Goal: Transaction & Acquisition: Purchase product/service

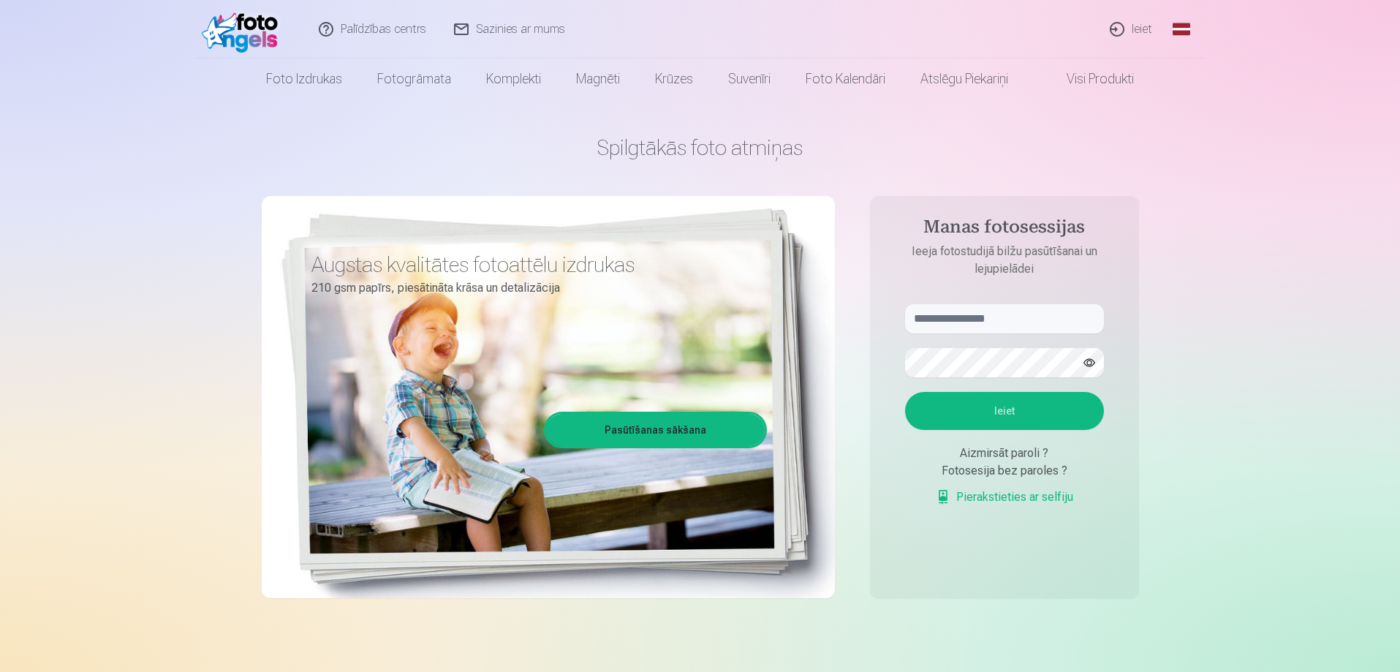
click at [1147, 29] on link "Ieiet" at bounding box center [1131, 29] width 70 height 58
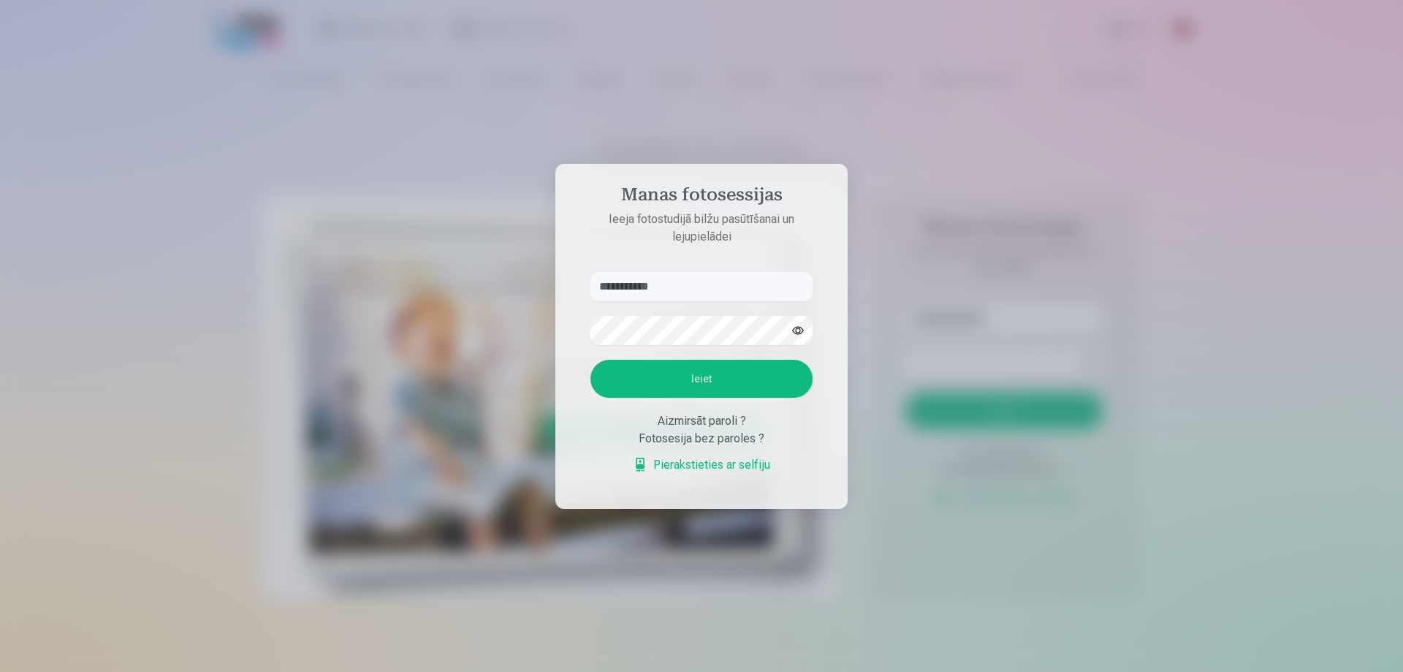
type input "**********"
click at [697, 371] on button "Ieiet" at bounding box center [702, 379] width 222 height 38
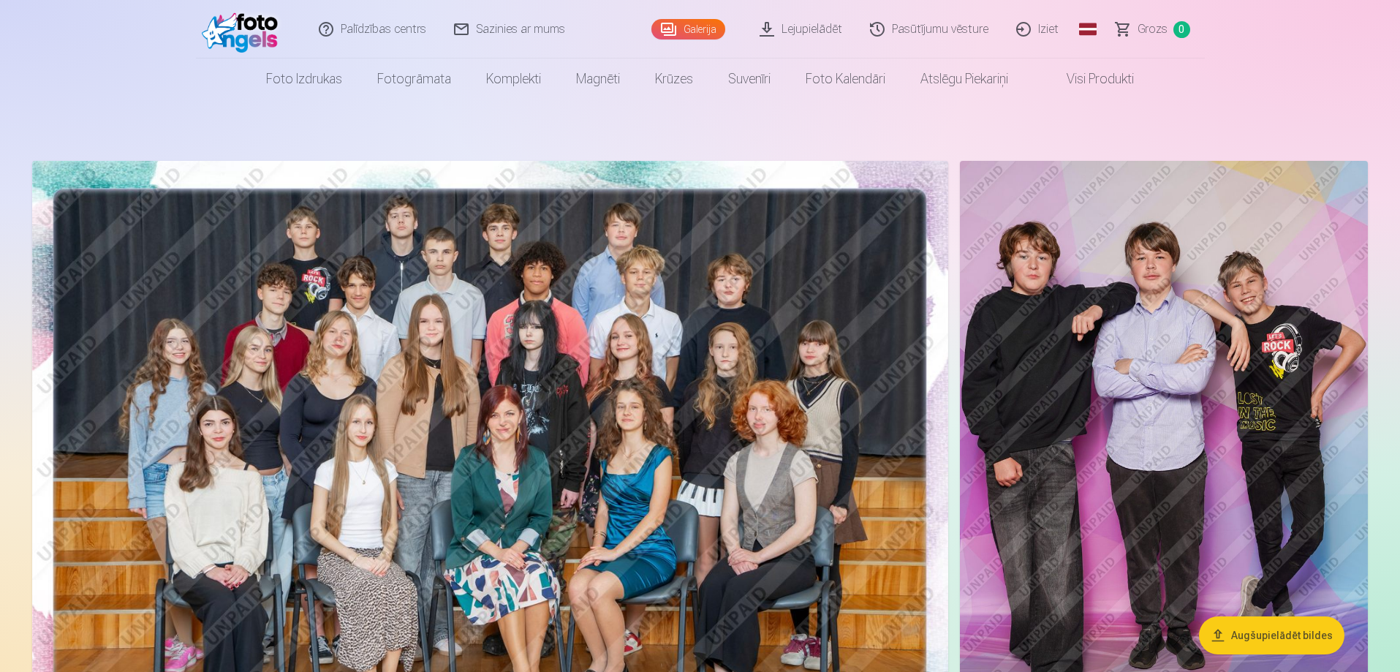
click at [495, 305] on img at bounding box center [490, 466] width 916 height 611
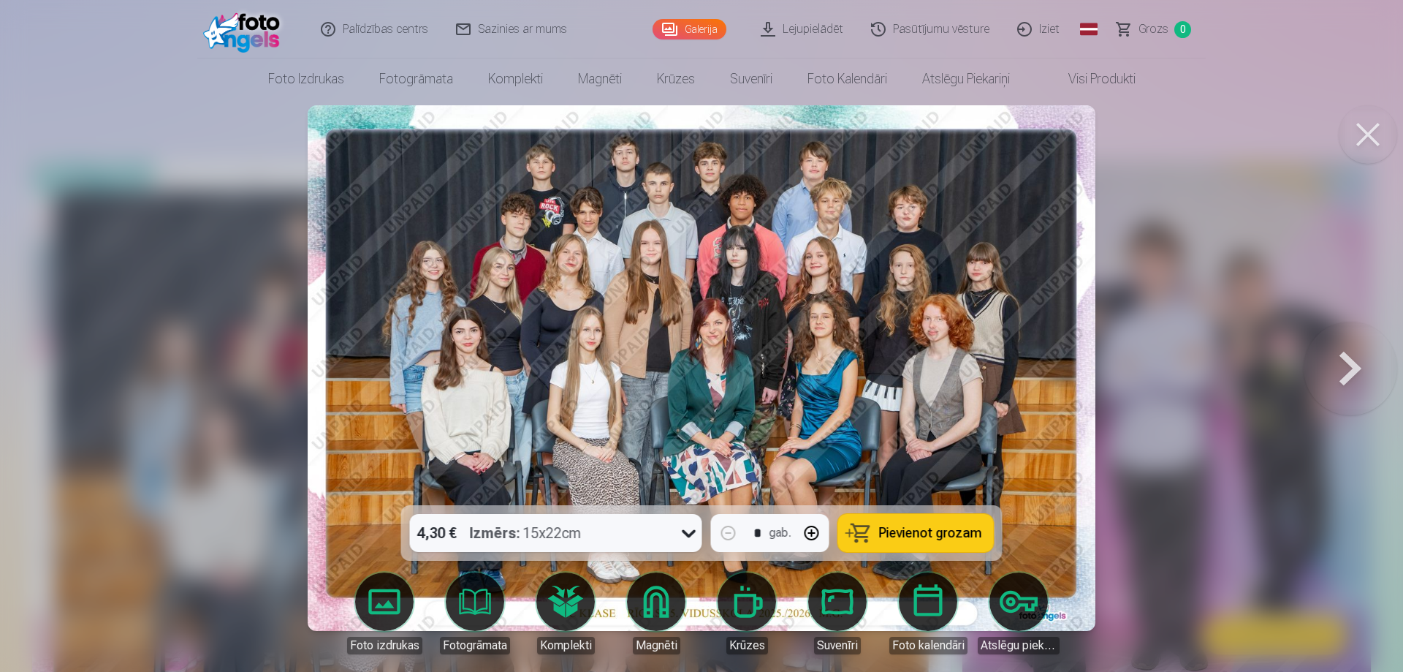
click at [906, 528] on span "Pievienot grozam" at bounding box center [930, 532] width 103 height 13
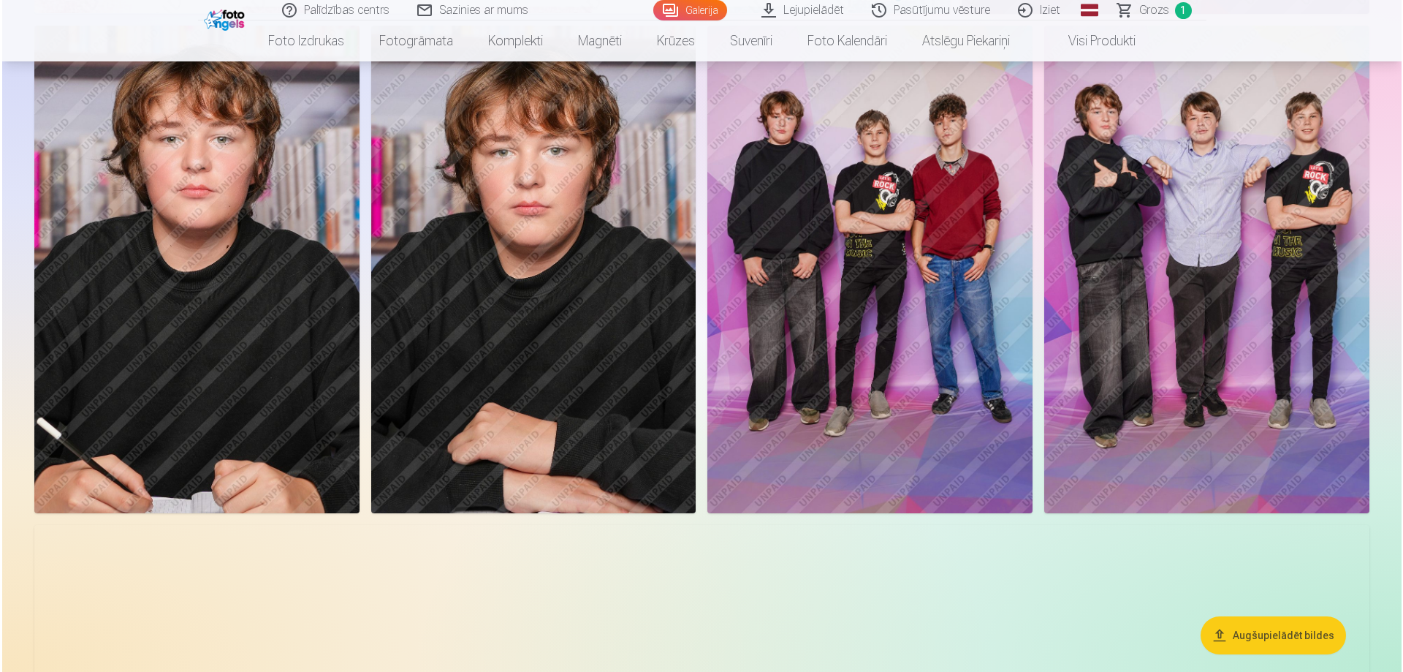
scroll to position [804, 0]
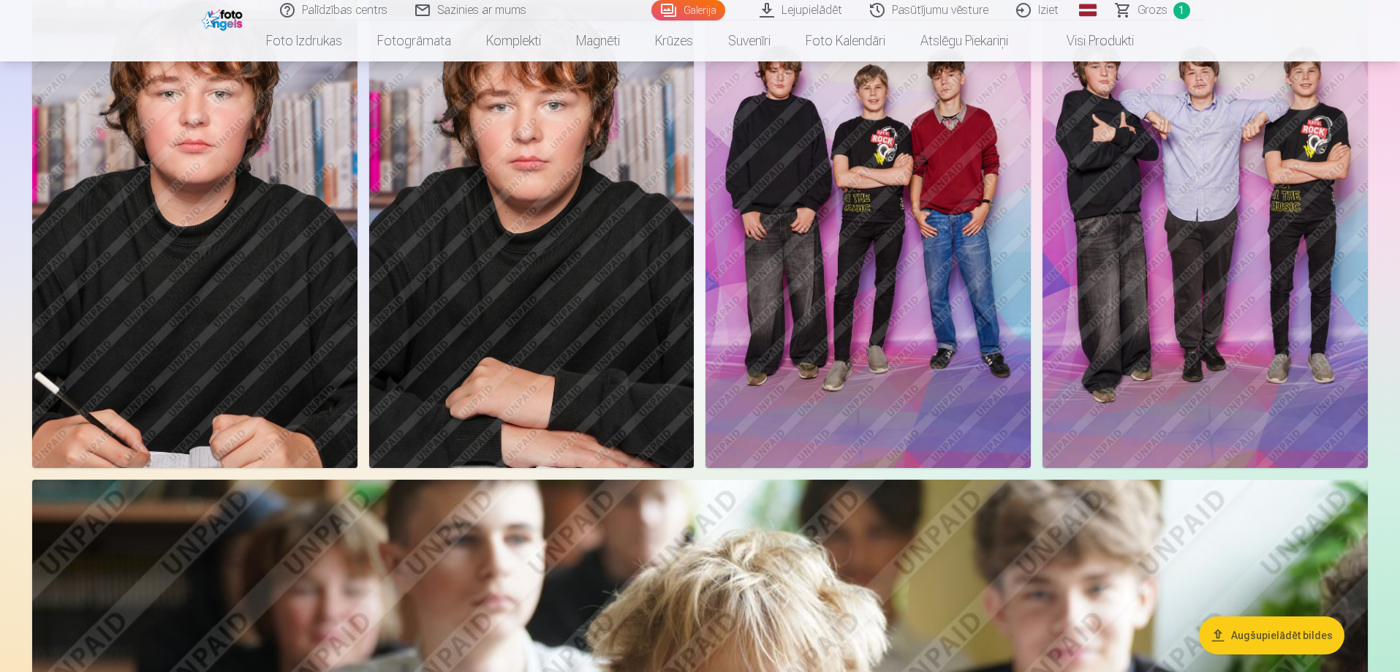
click at [231, 274] on img at bounding box center [194, 223] width 325 height 487
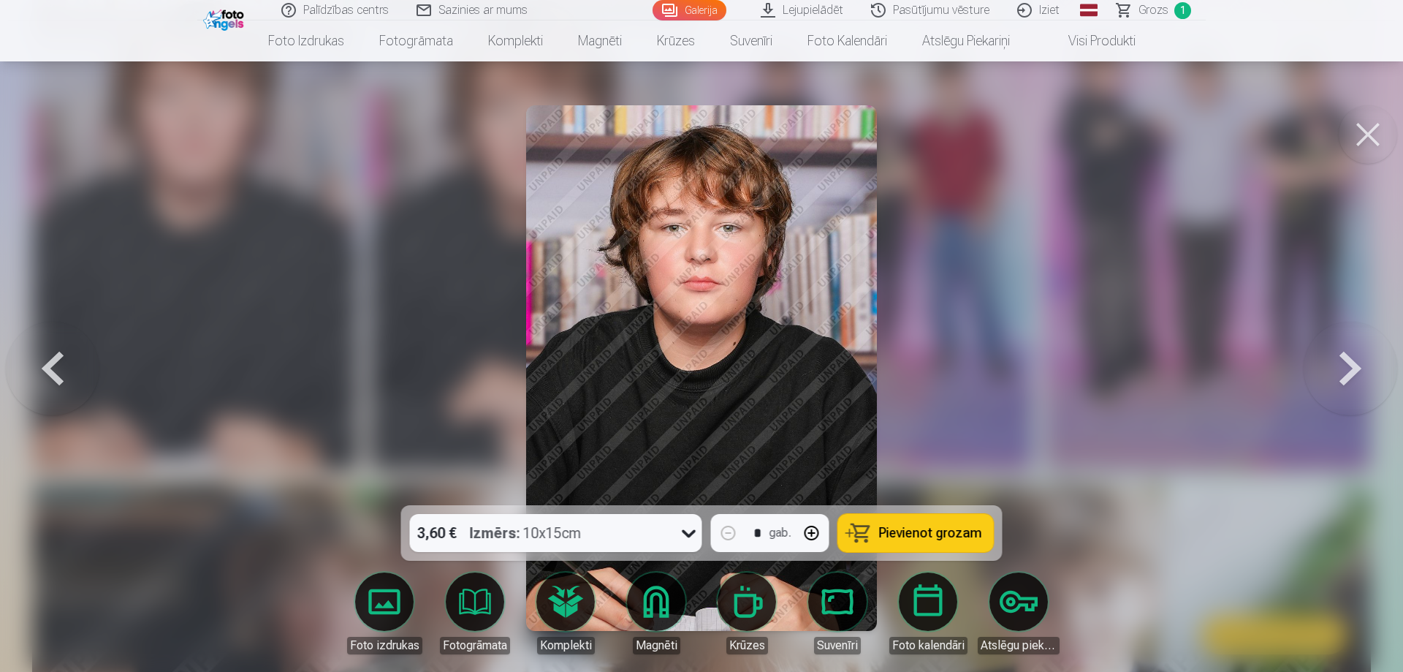
click at [931, 529] on span "Pievienot grozam" at bounding box center [930, 532] width 103 height 13
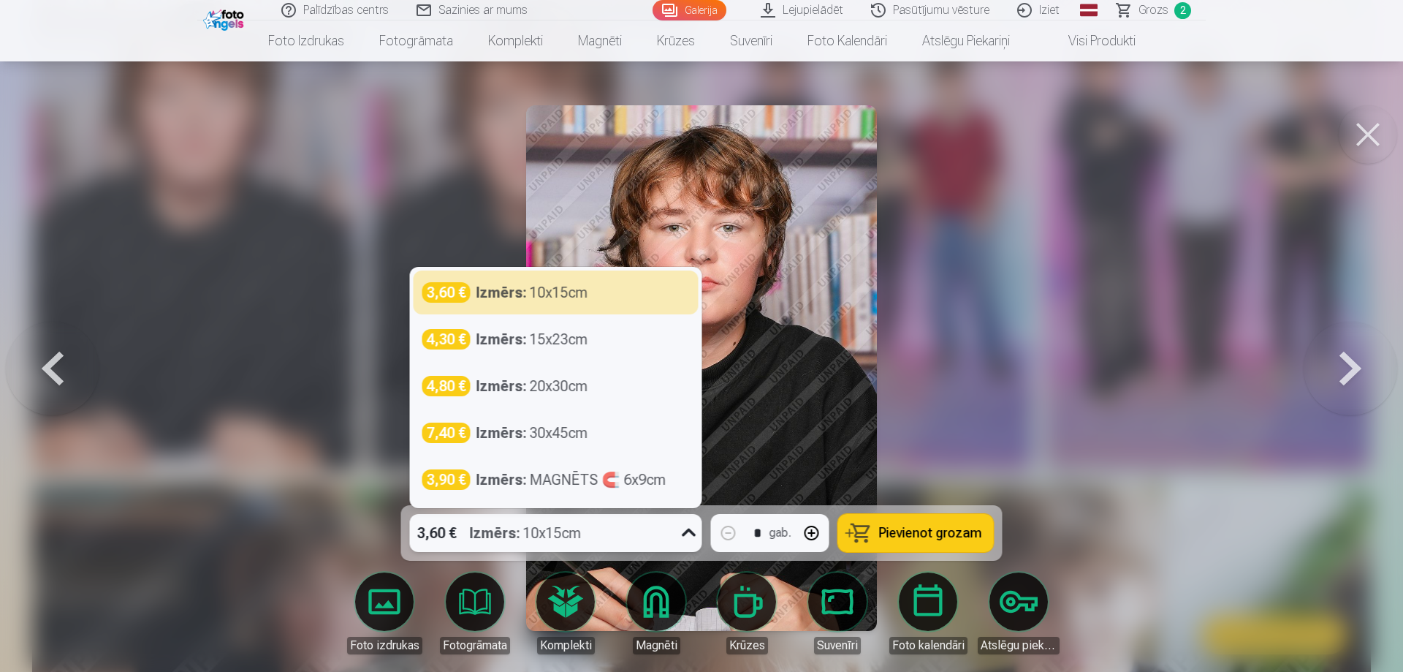
click at [692, 530] on icon at bounding box center [689, 532] width 23 height 23
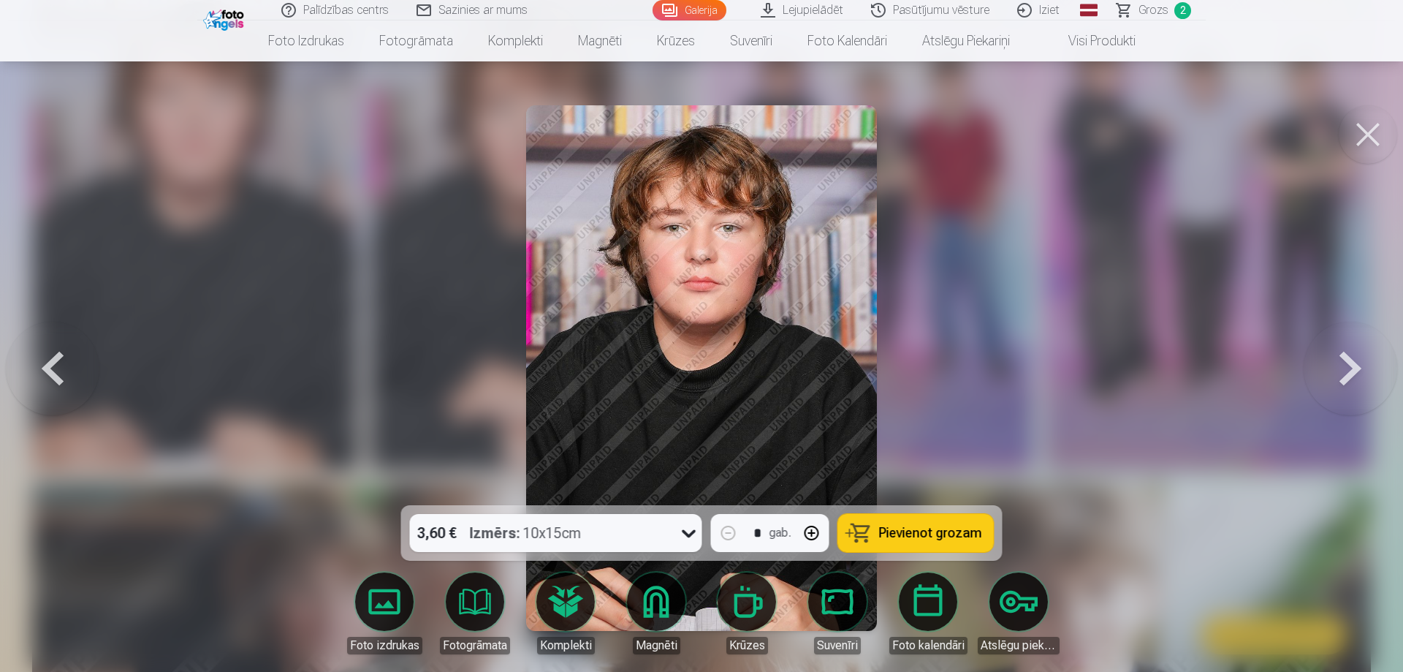
click at [1164, 408] on div at bounding box center [701, 336] width 1403 height 672
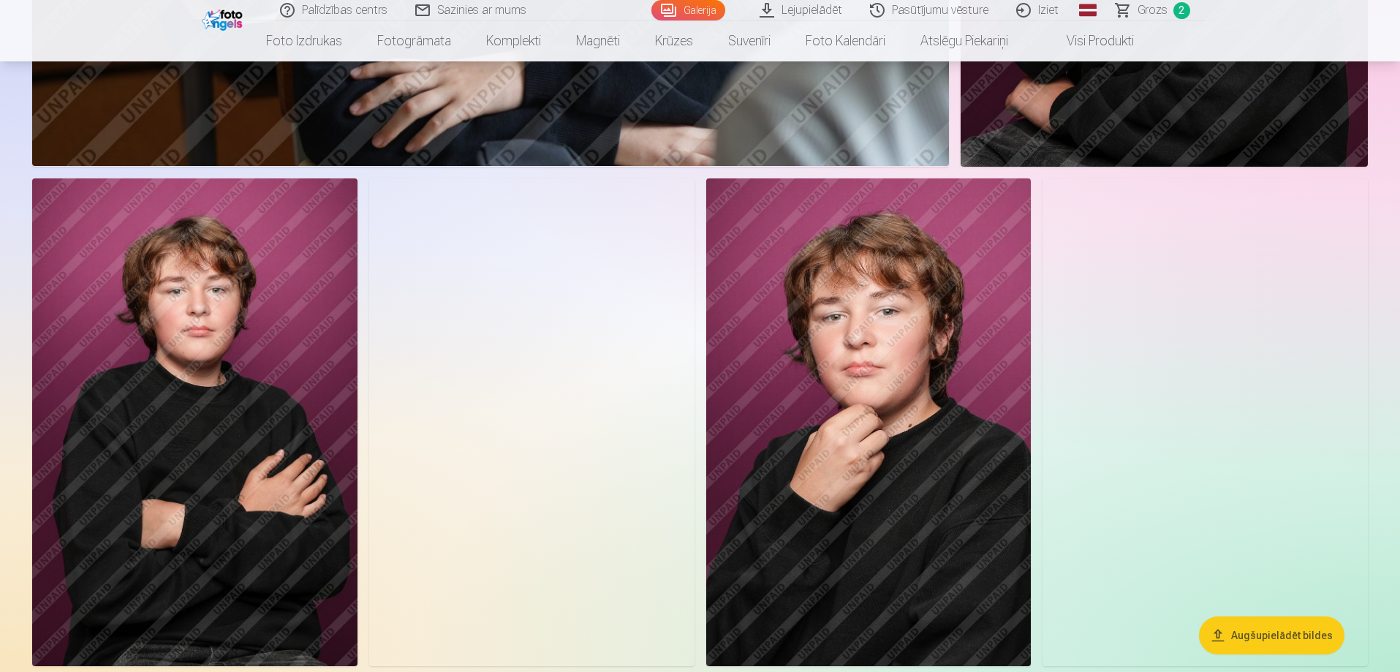
scroll to position [2776, 0]
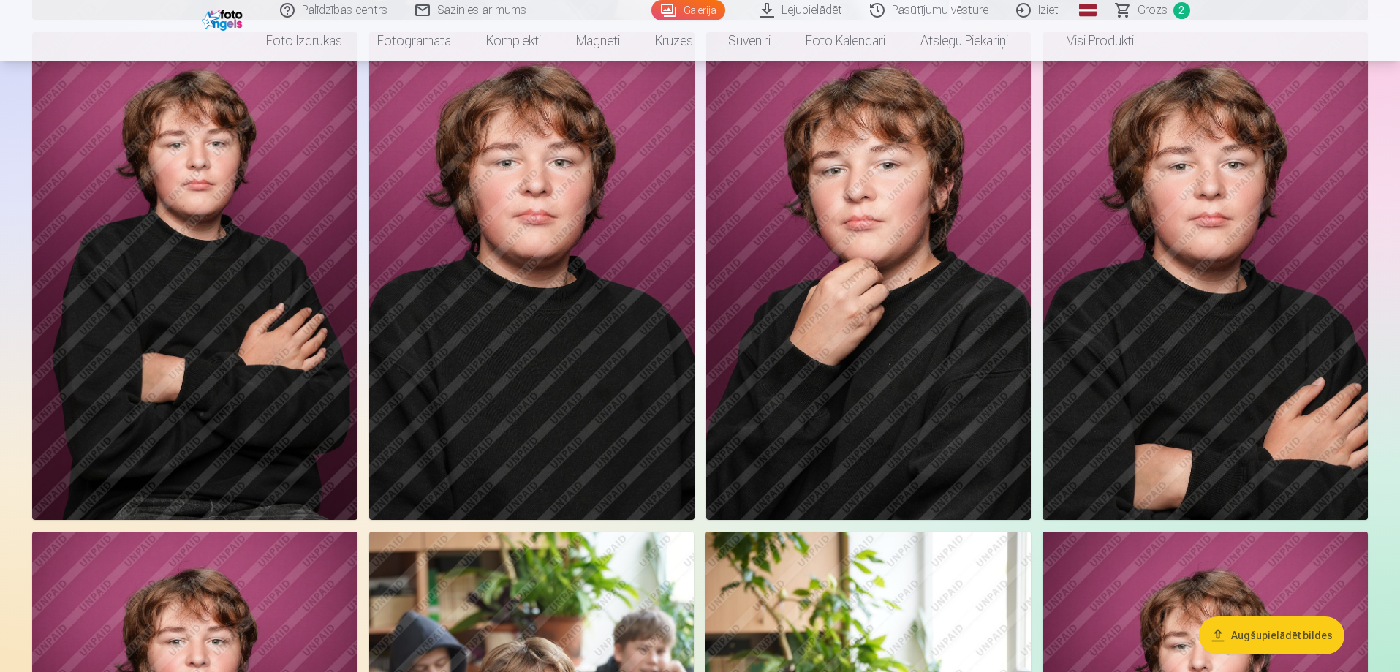
click at [211, 399] on img at bounding box center [194, 276] width 325 height 488
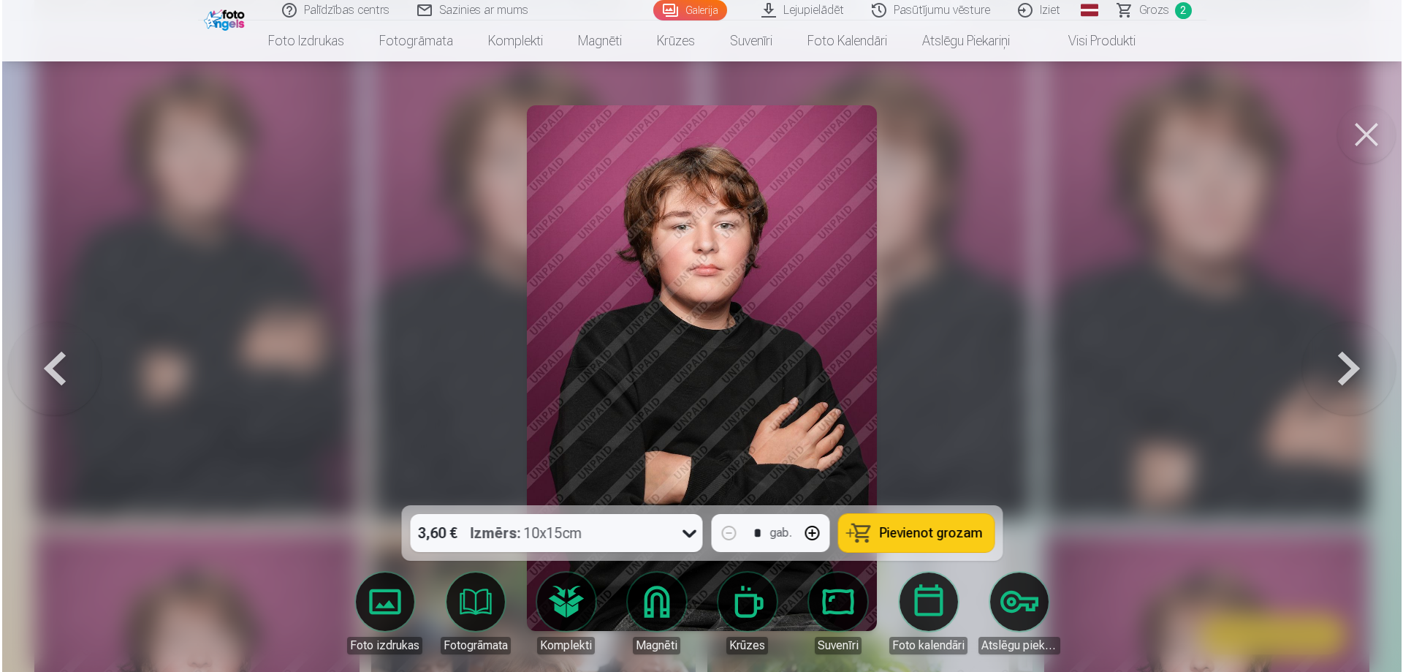
scroll to position [2781, 0]
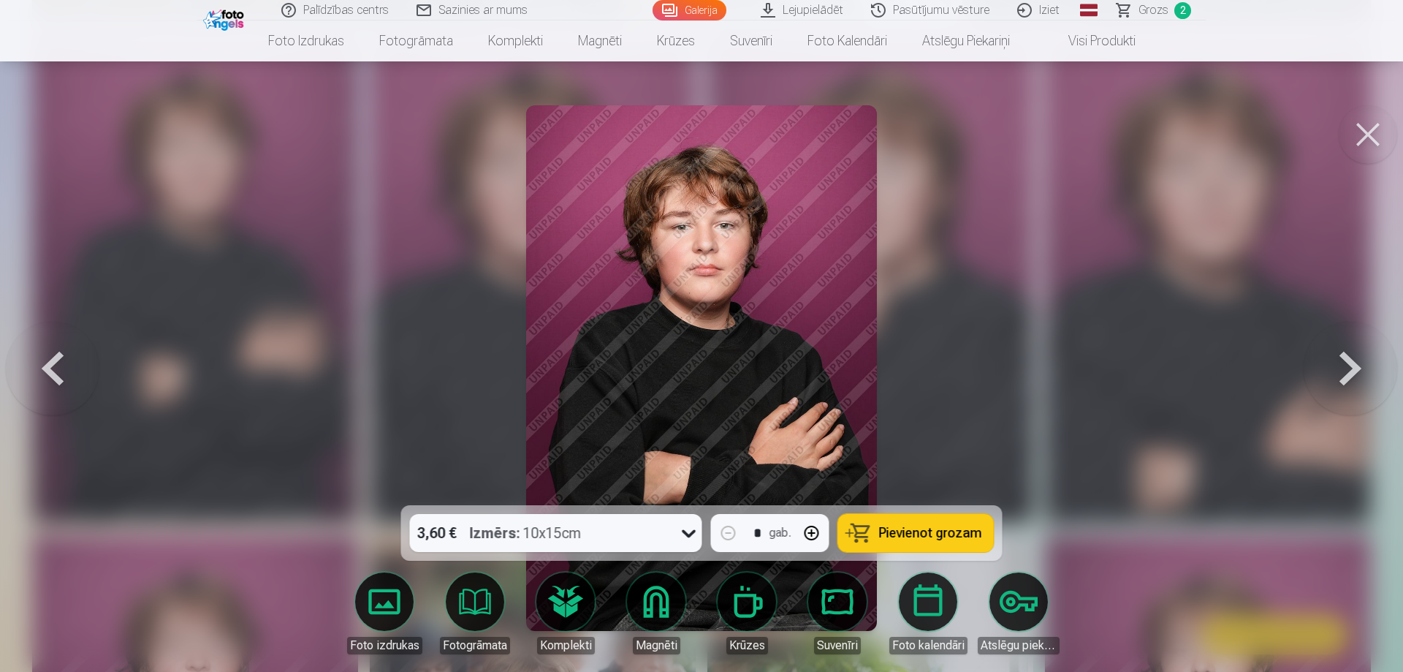
click at [925, 530] on span "Pievienot grozam" at bounding box center [930, 532] width 103 height 13
click at [1348, 363] on button at bounding box center [1351, 368] width 94 height 245
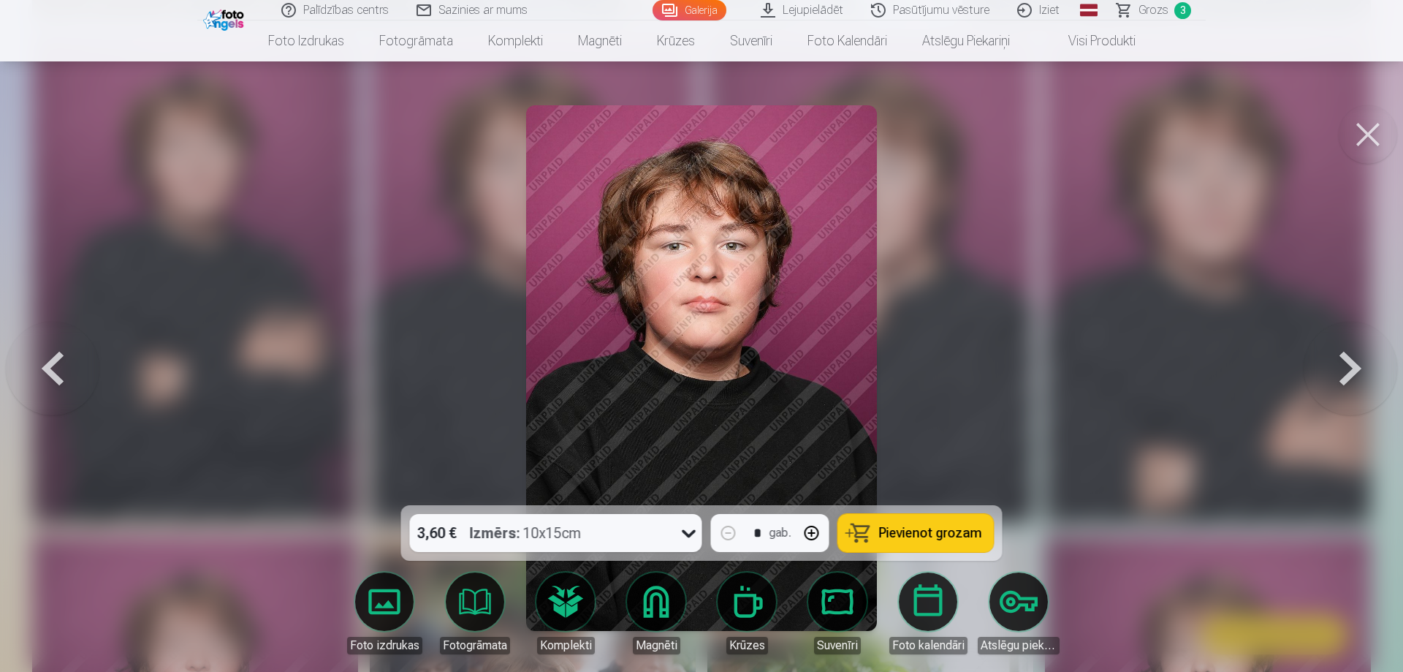
click at [1364, 134] on button at bounding box center [1368, 134] width 58 height 58
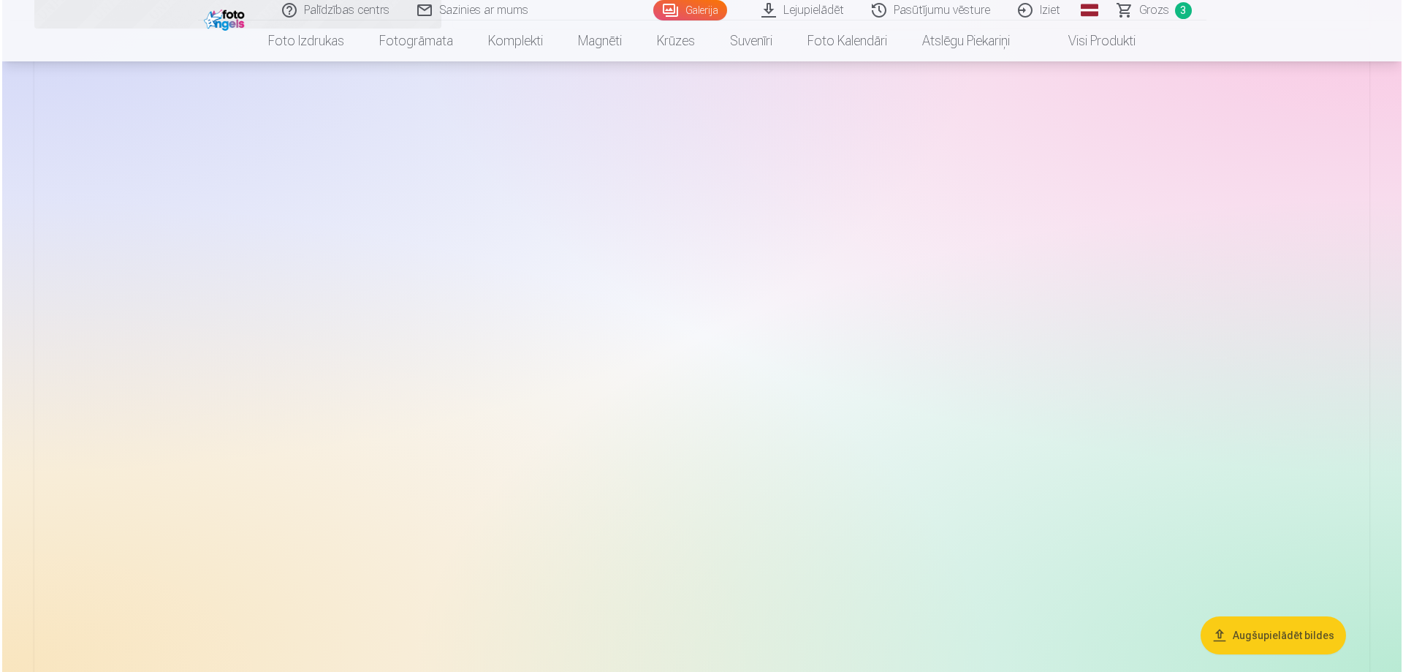
scroll to position [4676, 0]
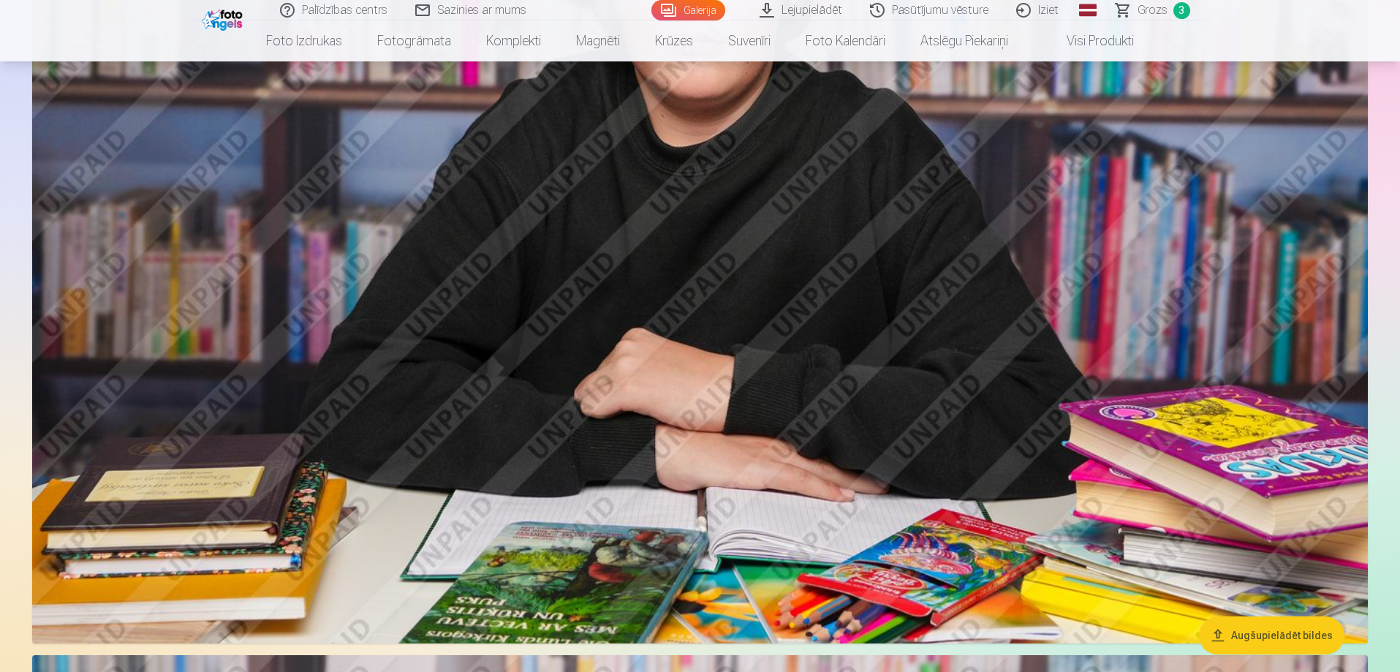
click at [839, 325] on img at bounding box center [699, 199] width 1335 height 890
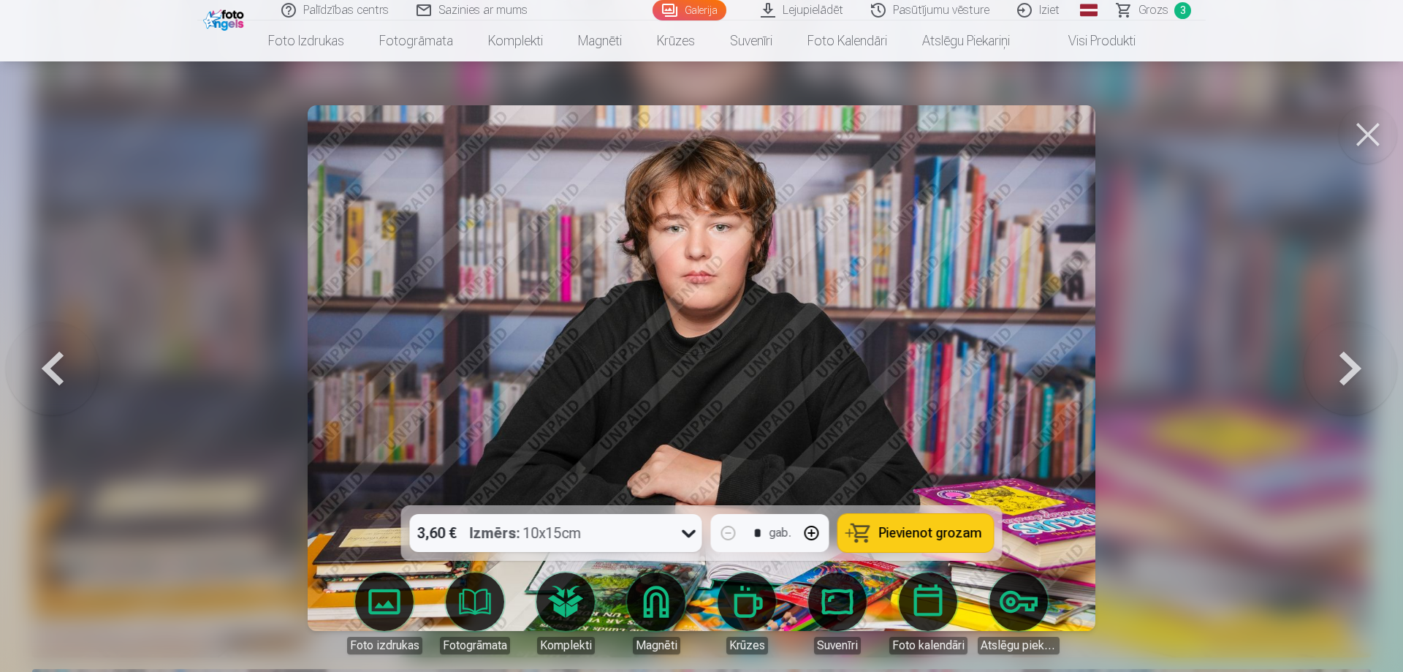
click at [931, 531] on span "Pievienot grozam" at bounding box center [930, 532] width 103 height 13
click at [1371, 132] on button at bounding box center [1368, 134] width 58 height 58
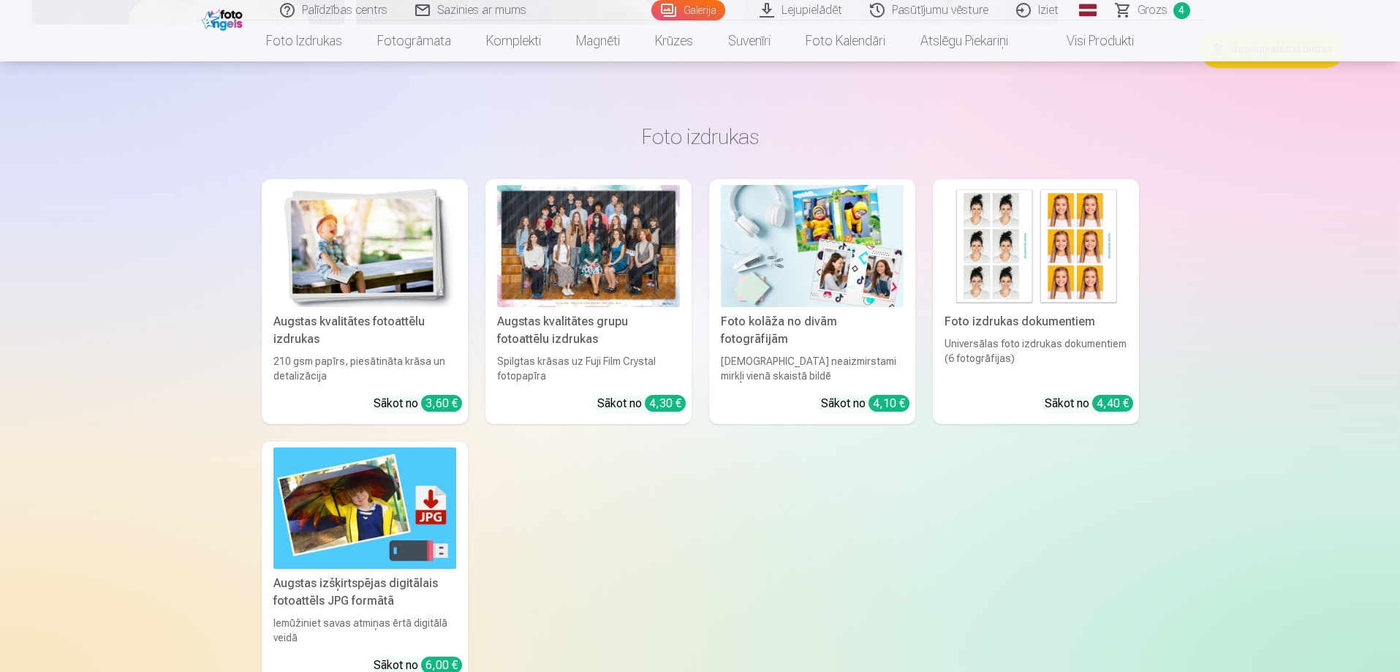
scroll to position [7296, 0]
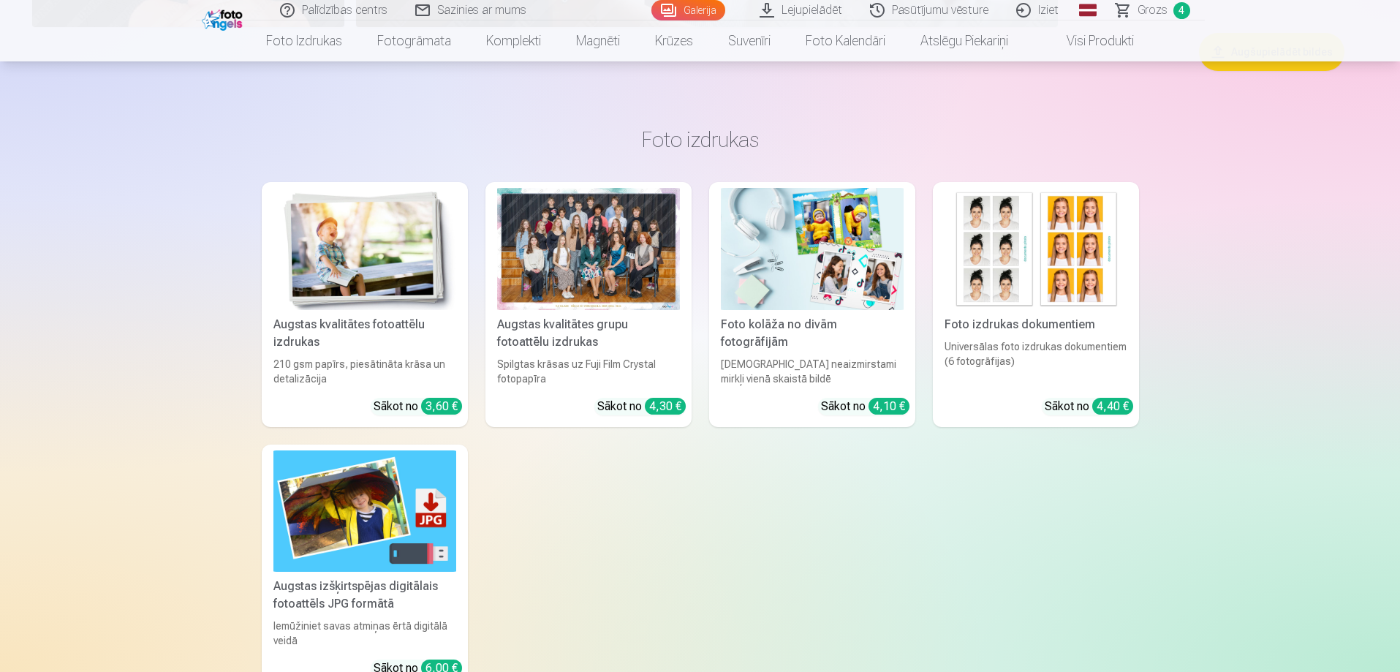
click at [1150, 7] on span "Grozs" at bounding box center [1152, 10] width 30 height 18
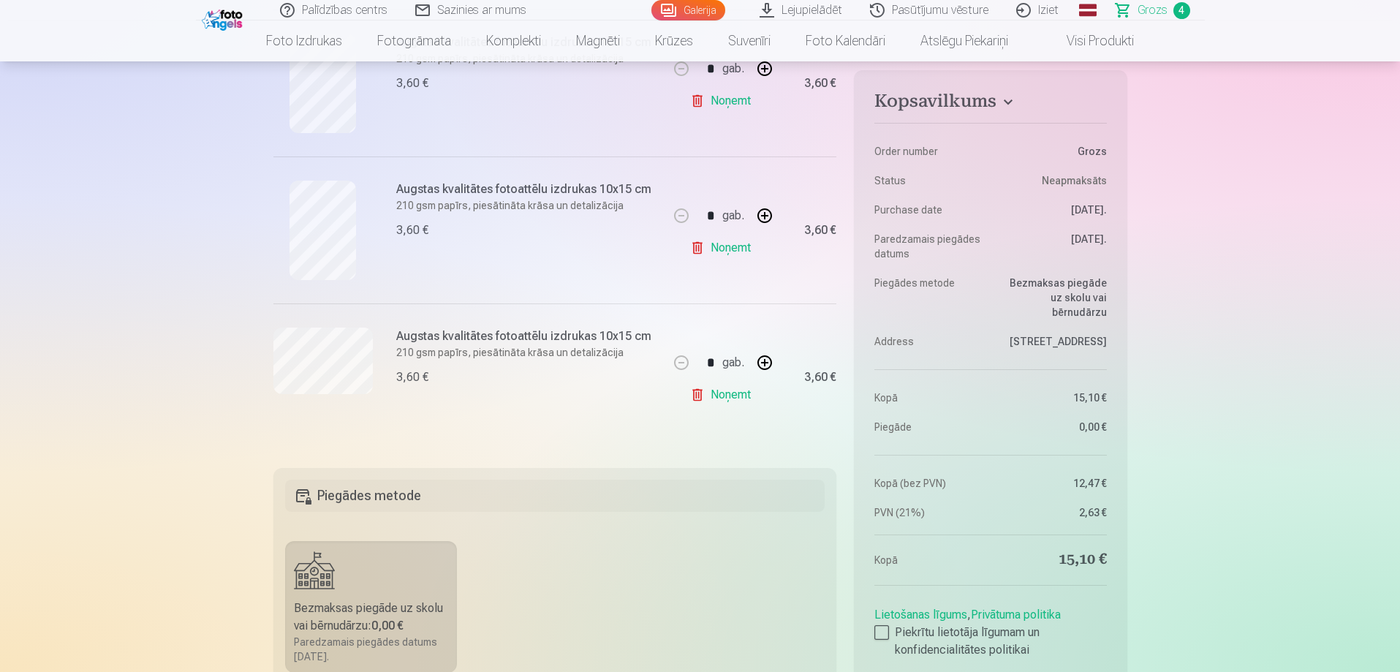
scroll to position [439, 0]
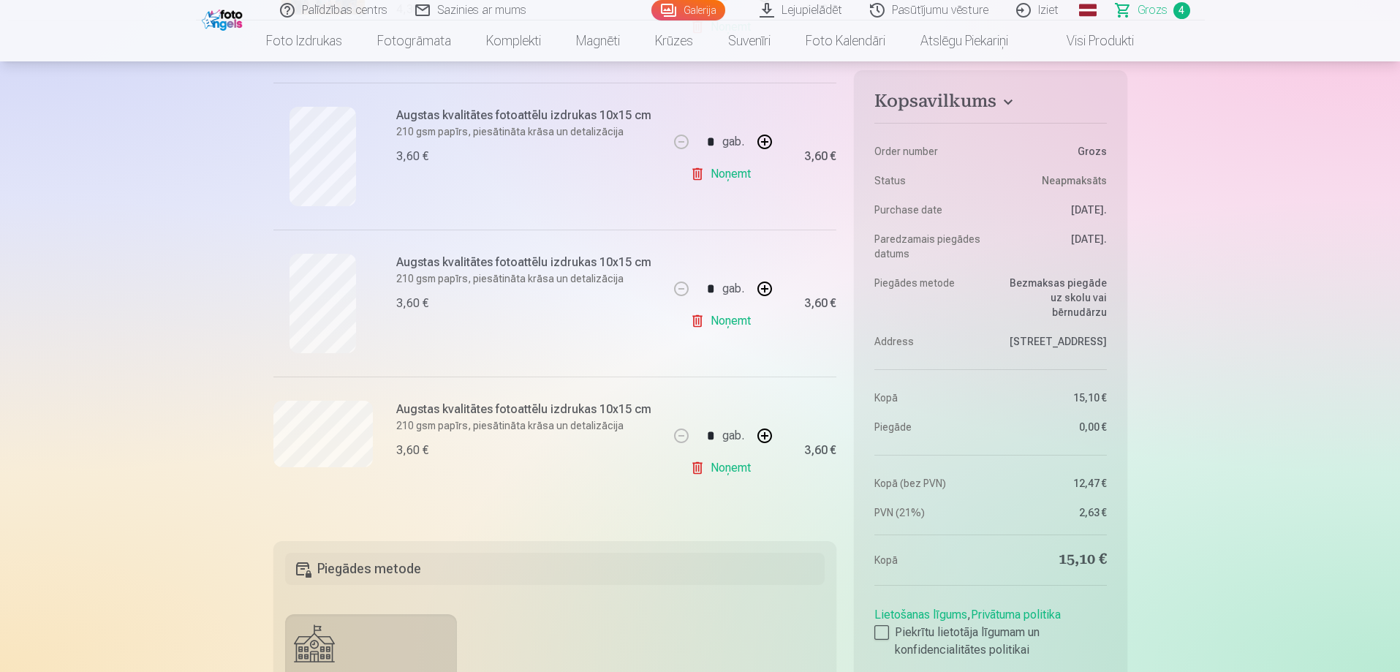
click at [1042, 7] on link "Iziet" at bounding box center [1038, 10] width 70 height 20
